Goal: Find specific page/section: Find specific page/section

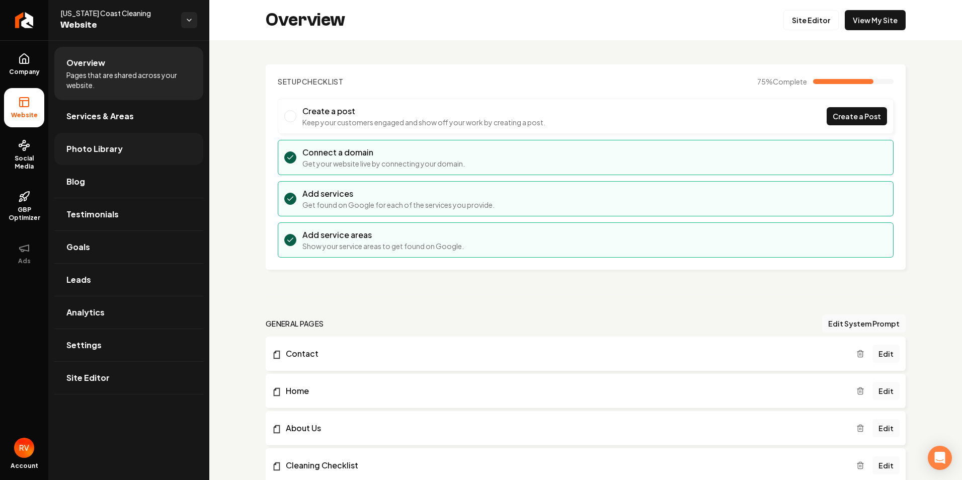
click at [93, 150] on span "Photo Library" at bounding box center [94, 149] width 56 height 12
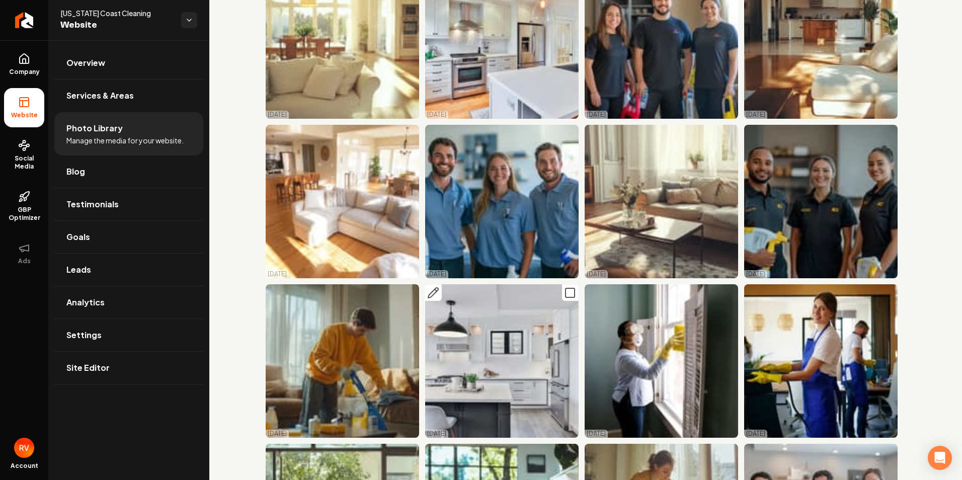
scroll to position [796, 0]
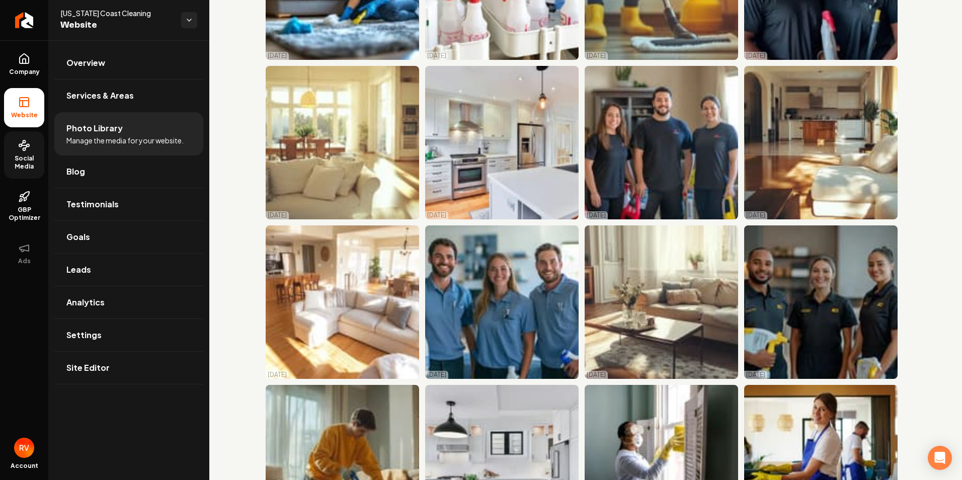
click at [25, 164] on span "Social Media" at bounding box center [24, 162] width 40 height 16
